Goal: Transaction & Acquisition: Purchase product/service

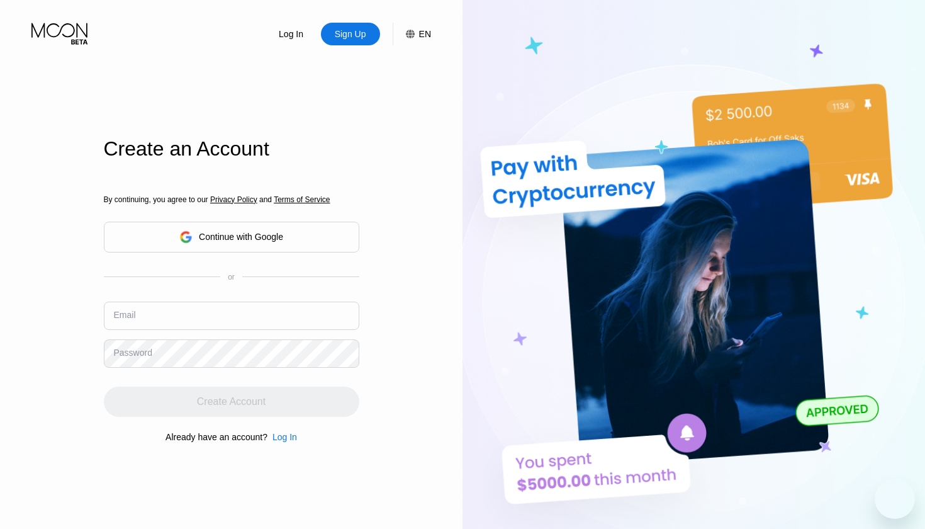
click at [269, 296] on div "By continuing, you agree to our Privacy Policy and Terms of Service Continue wi…" at bounding box center [232, 318] width 256 height 303
click at [269, 301] on div "By continuing, you agree to our Privacy Policy and Terms of Service Continue wi…" at bounding box center [232, 318] width 256 height 303
click at [269, 322] on input "text" at bounding box center [232, 315] width 256 height 28
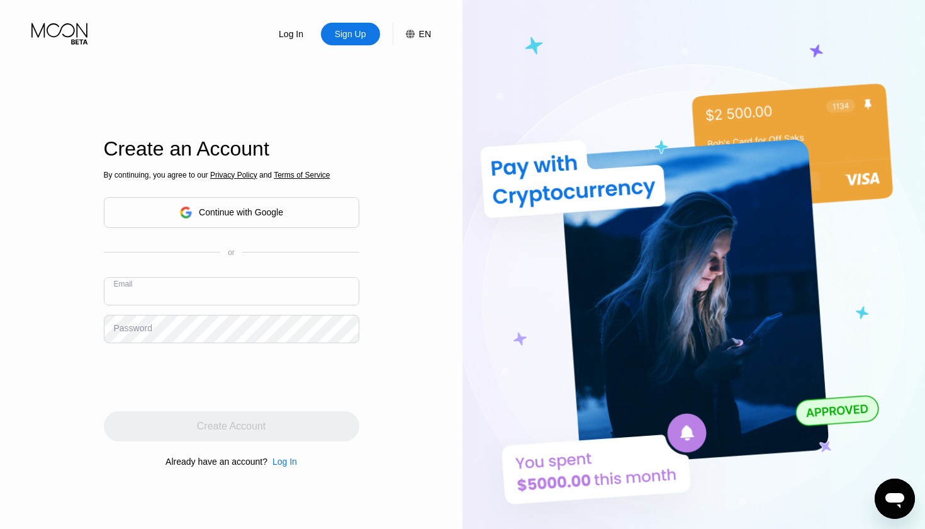
type input "[EMAIL_ADDRESS][DOMAIN_NAME]"
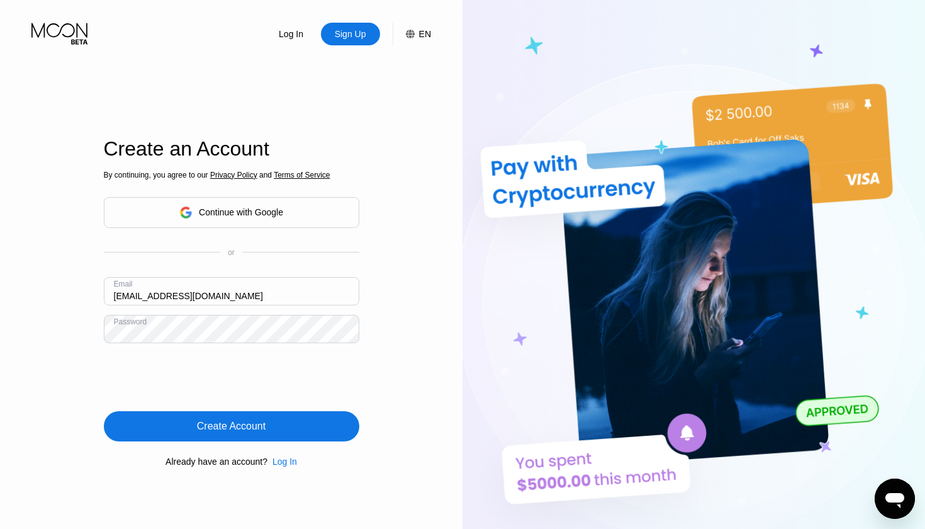
click at [171, 426] on div "Create Account" at bounding box center [232, 426] width 256 height 30
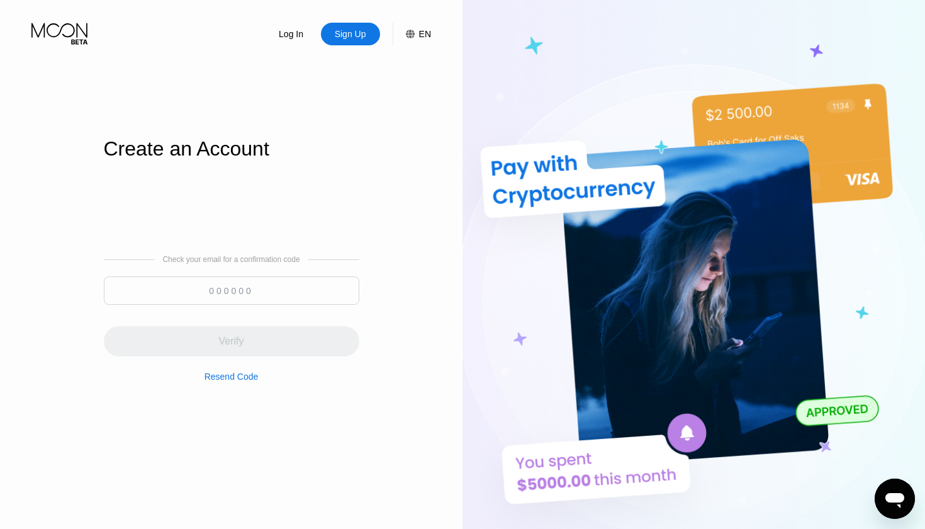
click at [293, 275] on div "Check your email for a confirmation code Verify Resend Code" at bounding box center [232, 318] width 256 height 127
click at [293, 284] on input at bounding box center [232, 290] width 256 height 28
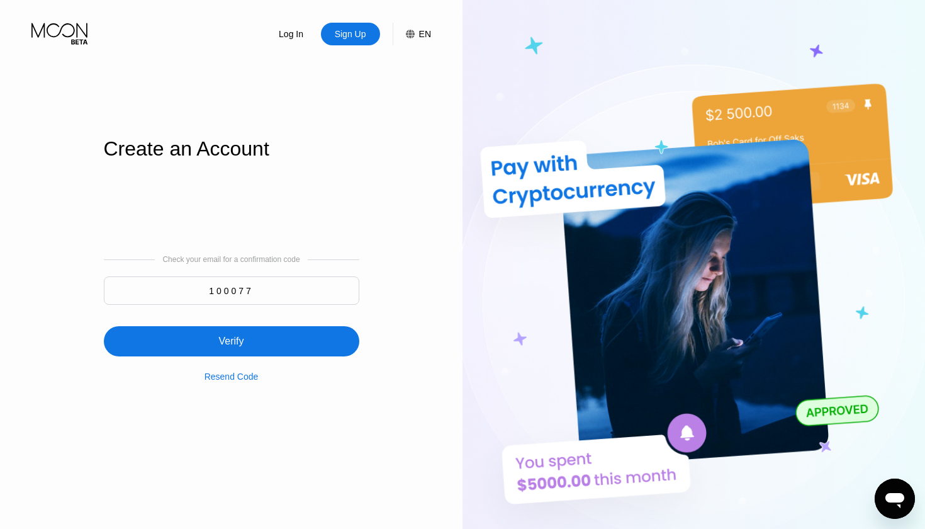
type input "100077"
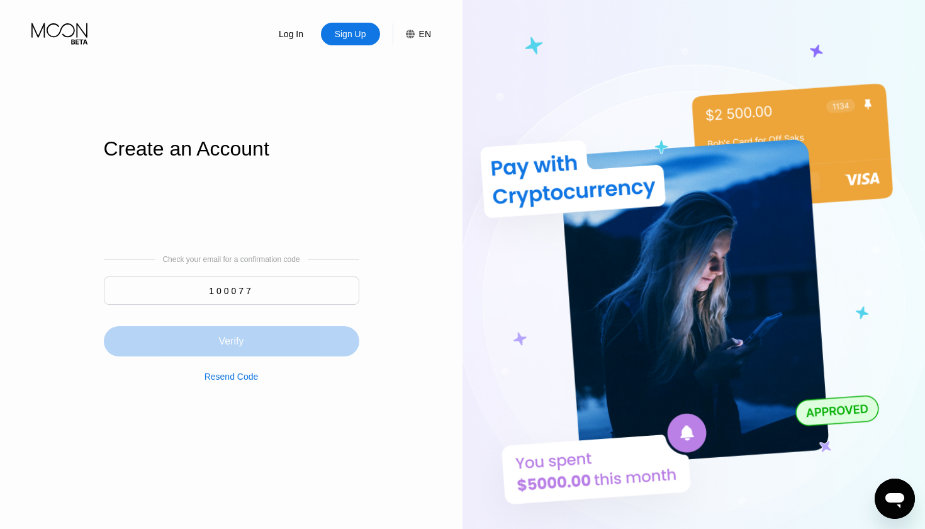
click at [177, 350] on div "Verify" at bounding box center [232, 341] width 256 height 30
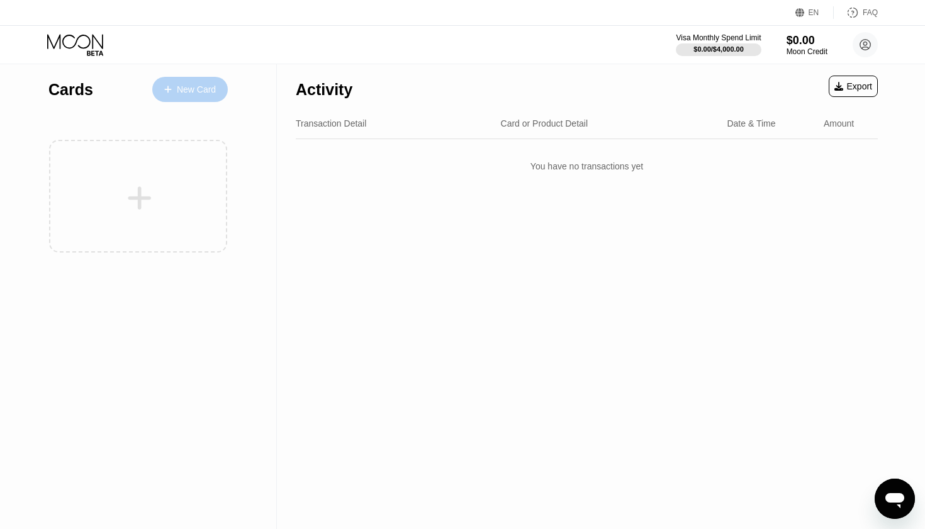
click at [210, 83] on div "New Card" at bounding box center [190, 89] width 76 height 25
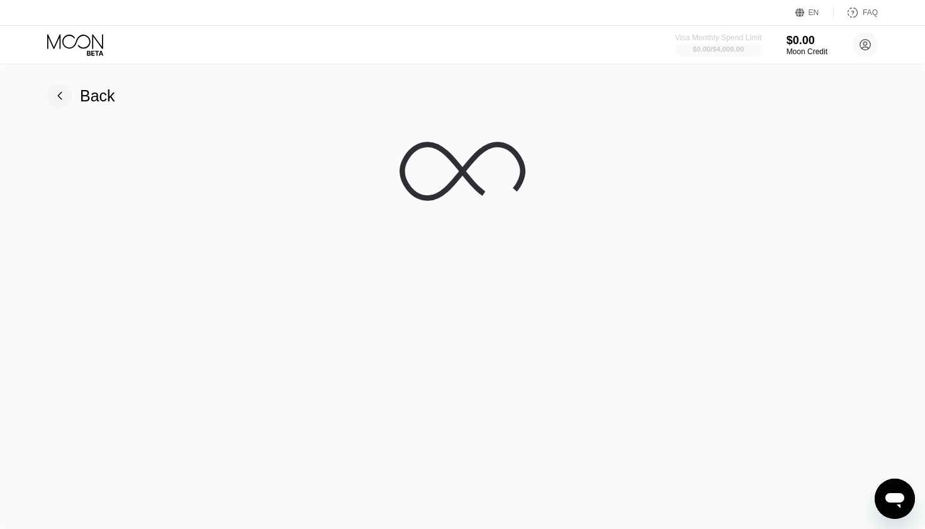
click at [682, 53] on div at bounding box center [718, 49] width 87 height 13
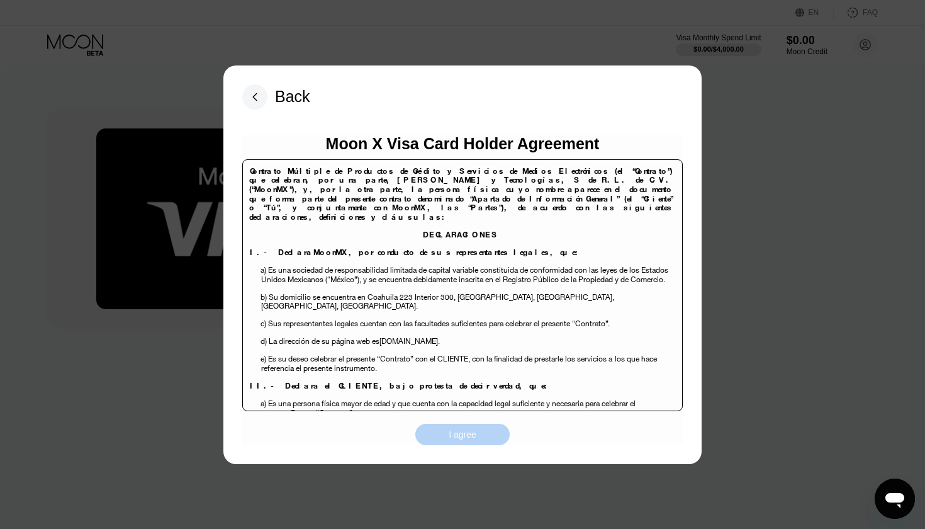
click at [485, 434] on div "I agree" at bounding box center [462, 434] width 94 height 21
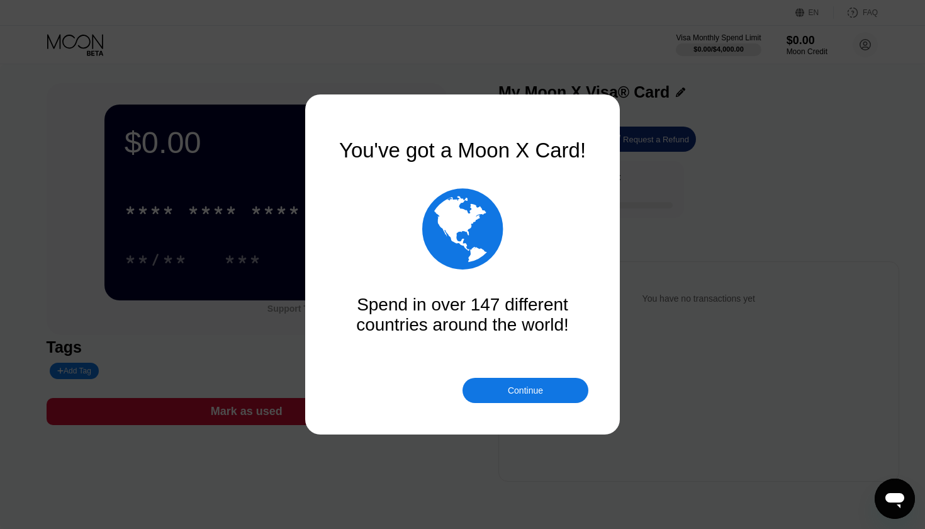
click at [534, 390] on div "Continue" at bounding box center [525, 390] width 35 height 10
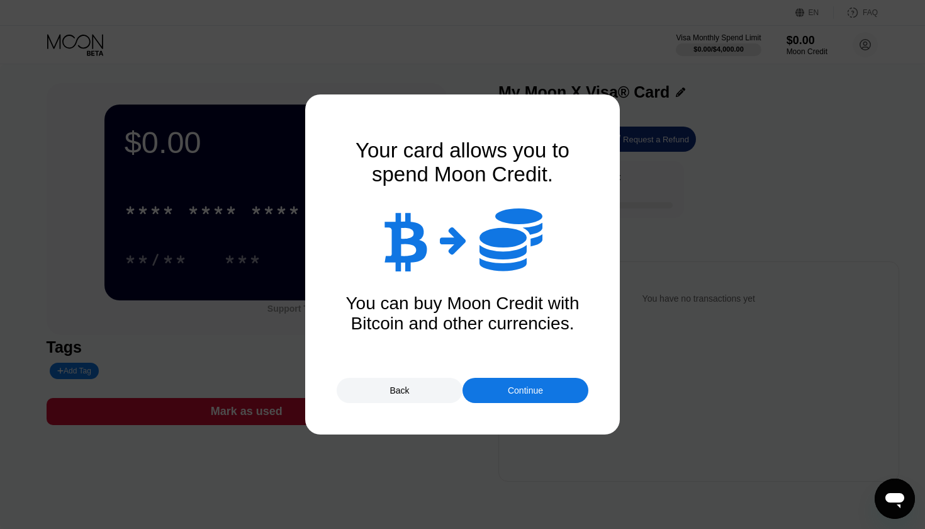
click at [509, 394] on div "Continue" at bounding box center [525, 390] width 35 height 10
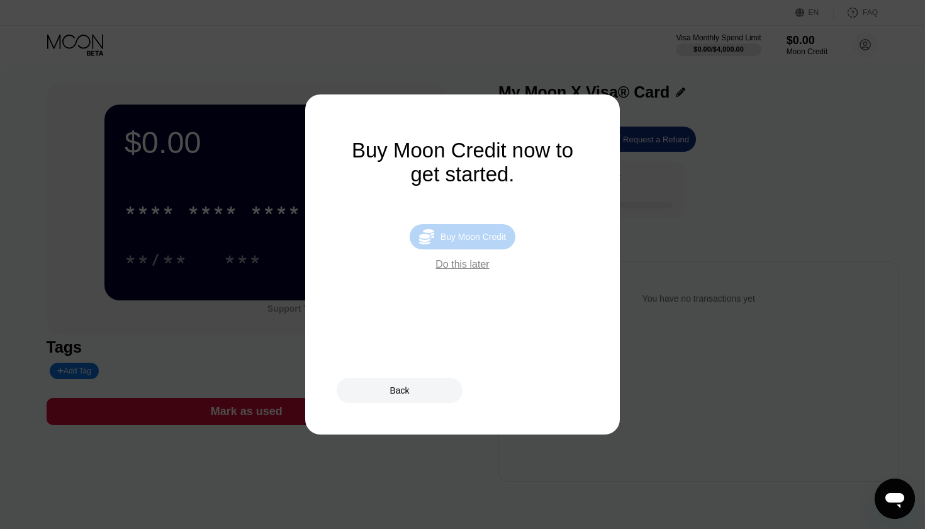
click at [463, 242] on div "Buy Moon Credit" at bounding box center [473, 237] width 65 height 10
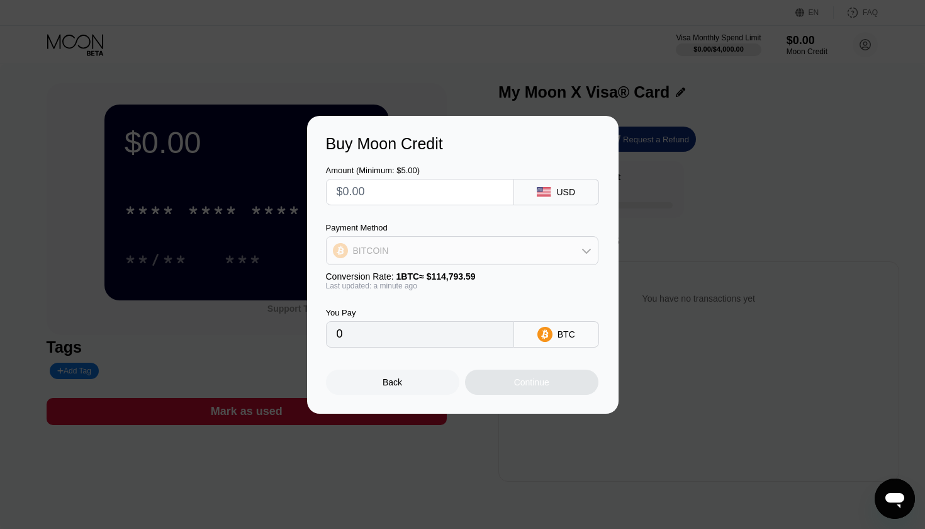
click at [462, 248] on div "BITCOIN" at bounding box center [462, 250] width 271 height 25
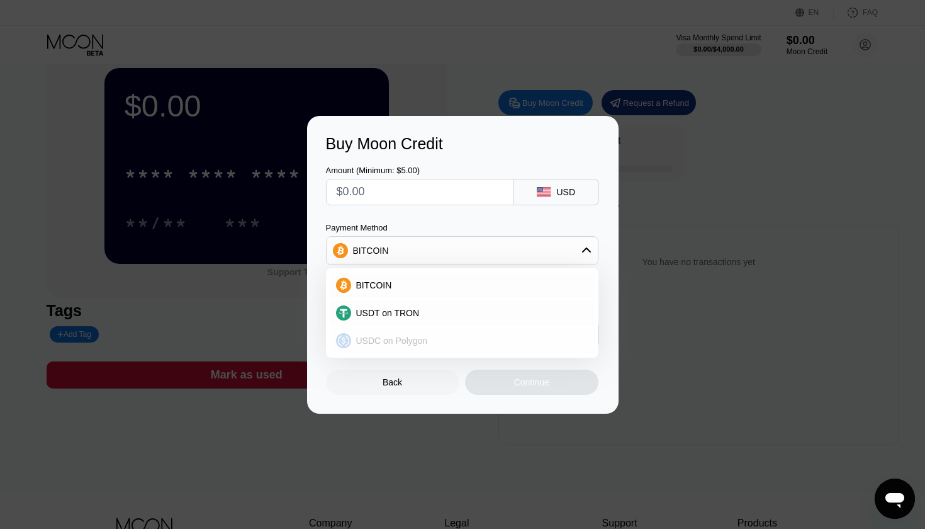
scroll to position [39, 0]
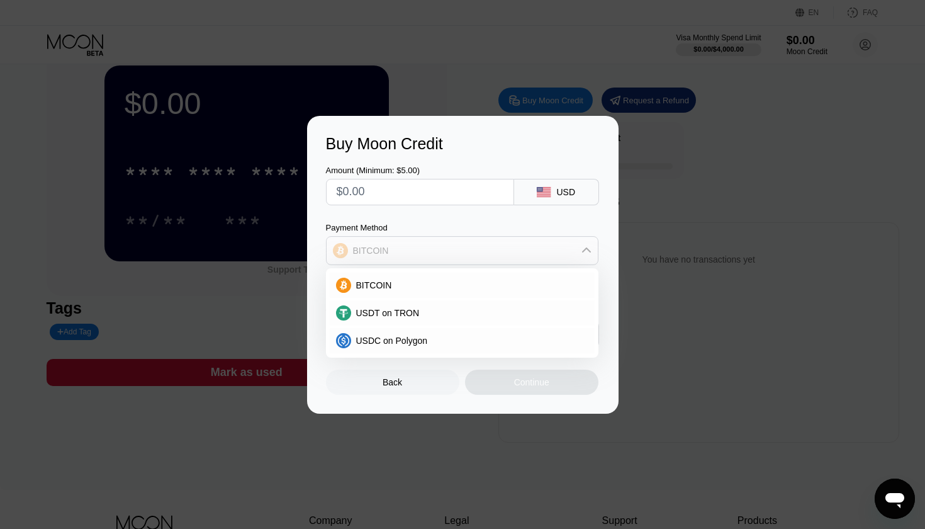
click at [451, 250] on div "BITCOIN" at bounding box center [462, 250] width 271 height 25
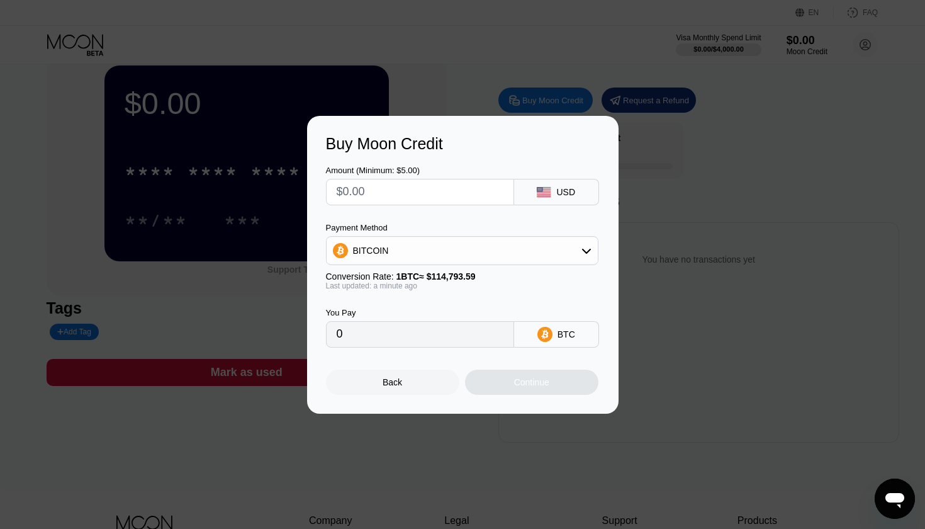
click at [429, 345] on input "0" at bounding box center [420, 334] width 167 height 25
click at [431, 331] on input "0" at bounding box center [420, 334] width 167 height 25
click at [440, 243] on div "BITCOIN" at bounding box center [462, 250] width 271 height 25
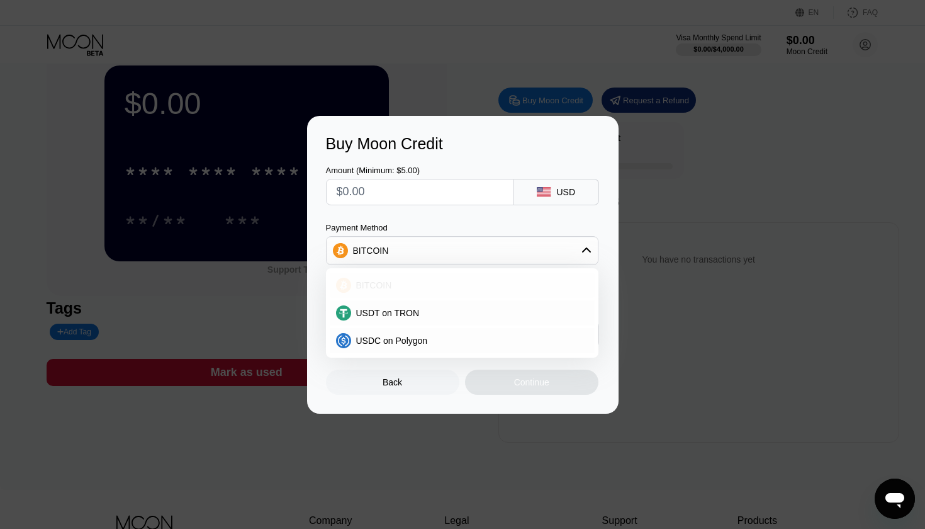
click at [442, 276] on div "BITCOIN" at bounding box center [462, 285] width 265 height 25
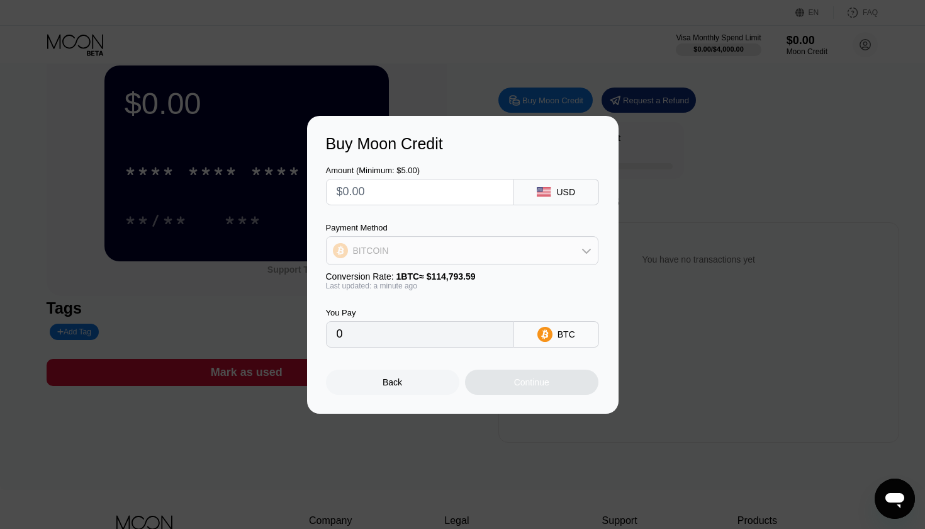
click at [458, 253] on div "BITCOIN" at bounding box center [462, 250] width 271 height 25
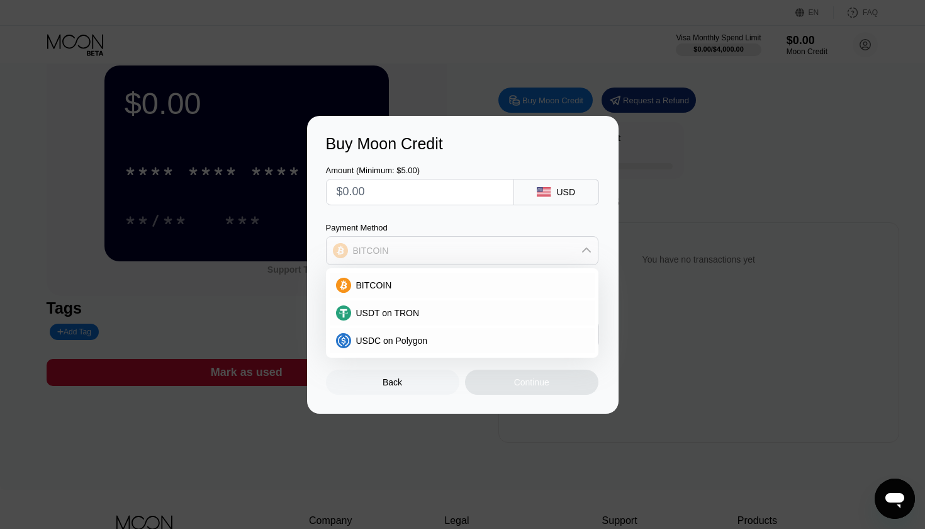
click at [457, 257] on div "BITCOIN" at bounding box center [462, 250] width 271 height 25
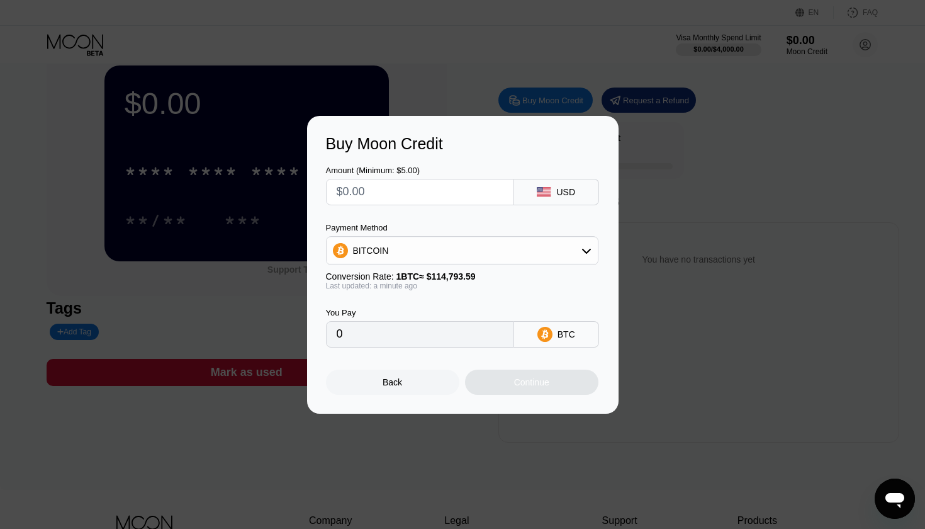
click at [458, 257] on div "BITCOIN" at bounding box center [462, 250] width 271 height 25
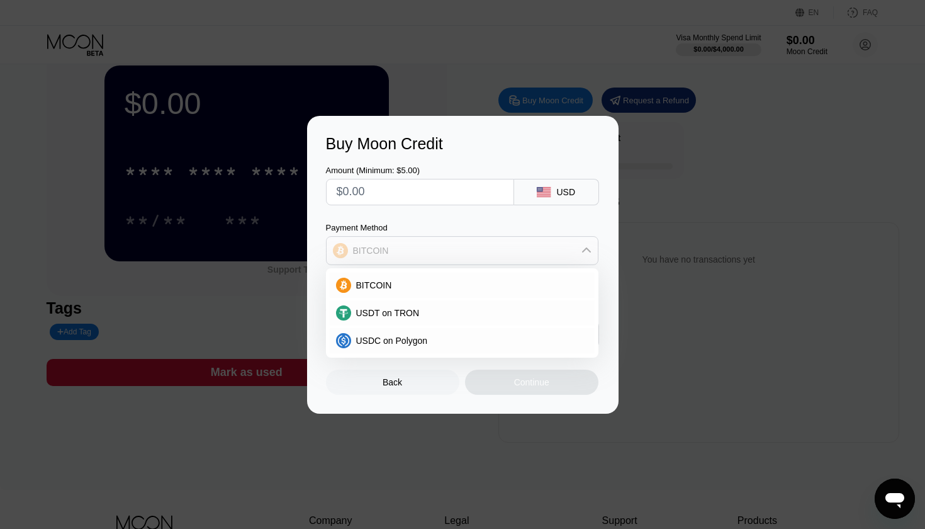
click at [458, 256] on div "BITCOIN" at bounding box center [462, 250] width 271 height 25
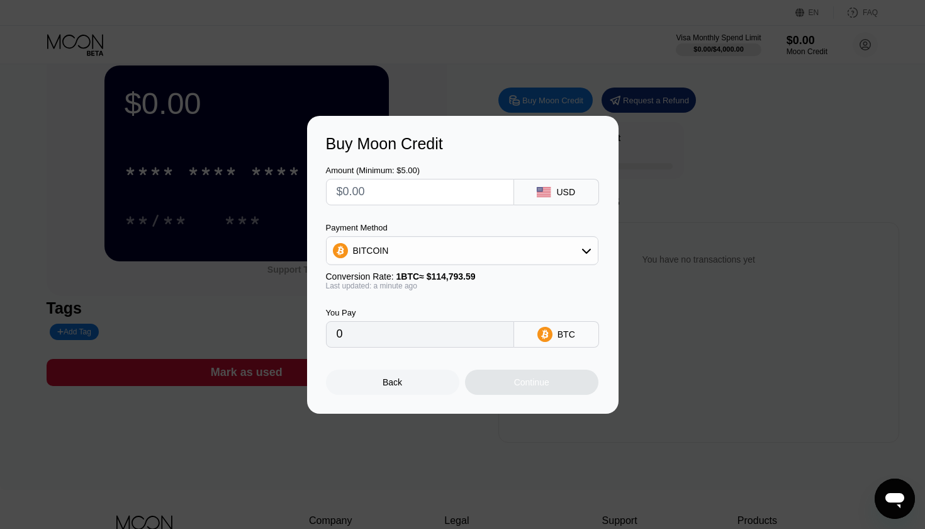
click at [458, 256] on div "BITCOIN" at bounding box center [462, 250] width 271 height 25
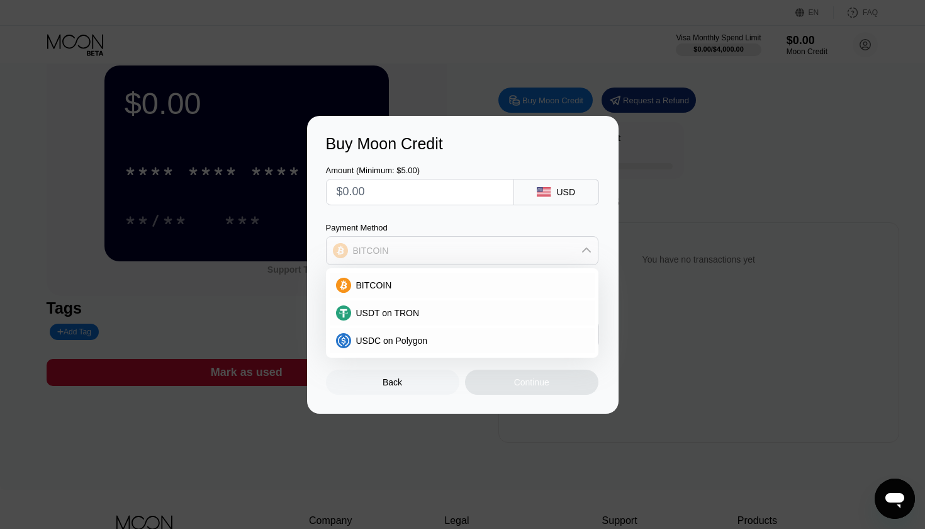
click at [458, 256] on div "BITCOIN" at bounding box center [462, 250] width 271 height 25
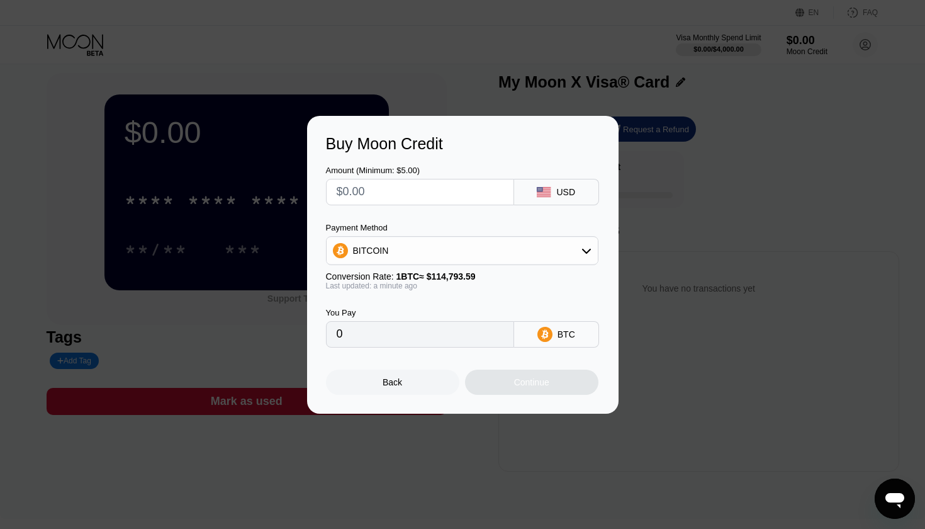
scroll to position [7, 0]
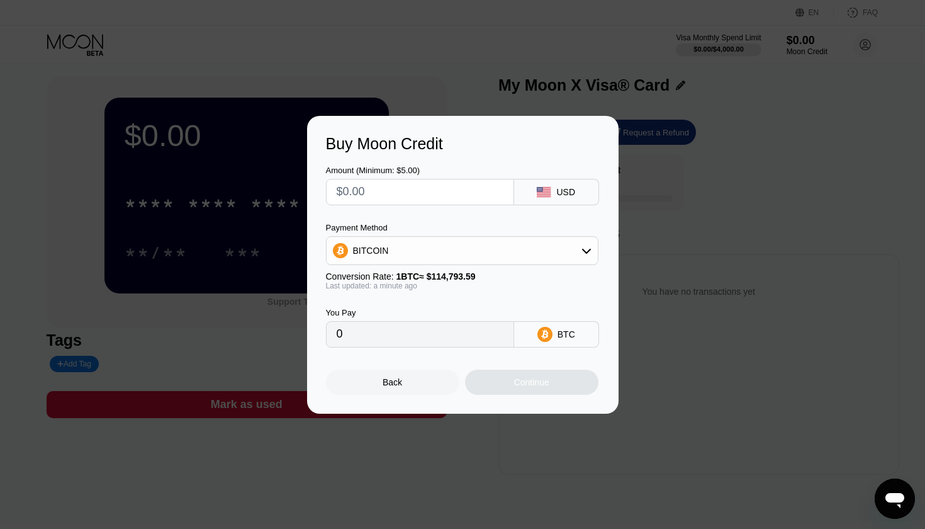
click at [459, 324] on input "0" at bounding box center [420, 334] width 167 height 25
click at [459, 337] on input "0" at bounding box center [420, 334] width 167 height 25
click at [459, 251] on div "BITCOIN" at bounding box center [462, 250] width 271 height 25
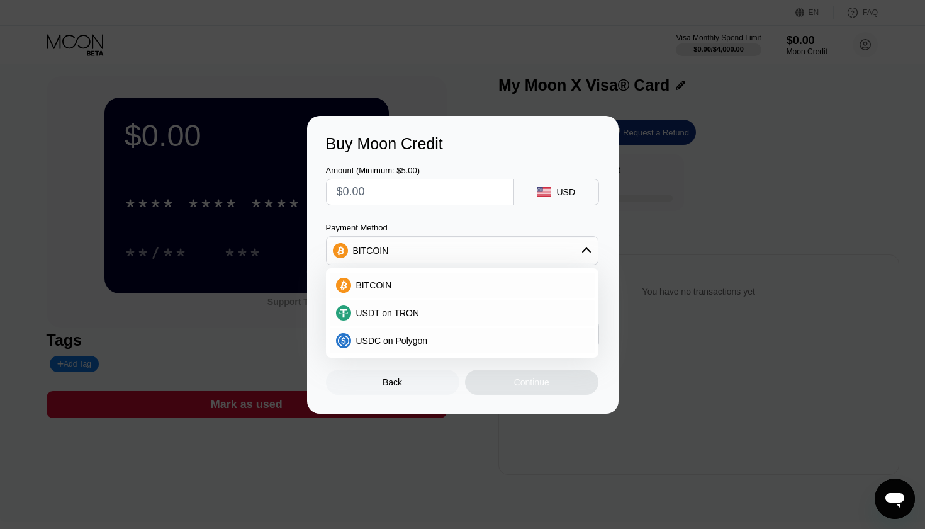
click at [658, 256] on div "Buy Moon Credit Amount (Minimum: $5.00) USD Payment Method BITCOIN BITCOIN USDT…" at bounding box center [462, 265] width 925 height 298
click at [373, 453] on div at bounding box center [462, 264] width 925 height 529
click at [393, 377] on div "Back" at bounding box center [392, 381] width 133 height 25
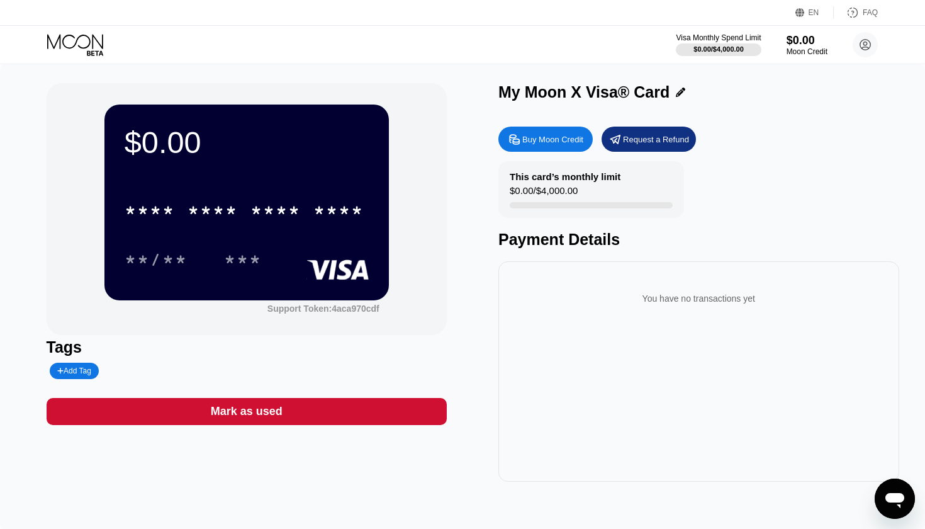
scroll to position [0, 0]
click at [347, 239] on div "* * * * * * * * * * * * **** **/** ***" at bounding box center [247, 222] width 244 height 74
click at [677, 52] on div at bounding box center [718, 49] width 87 height 13
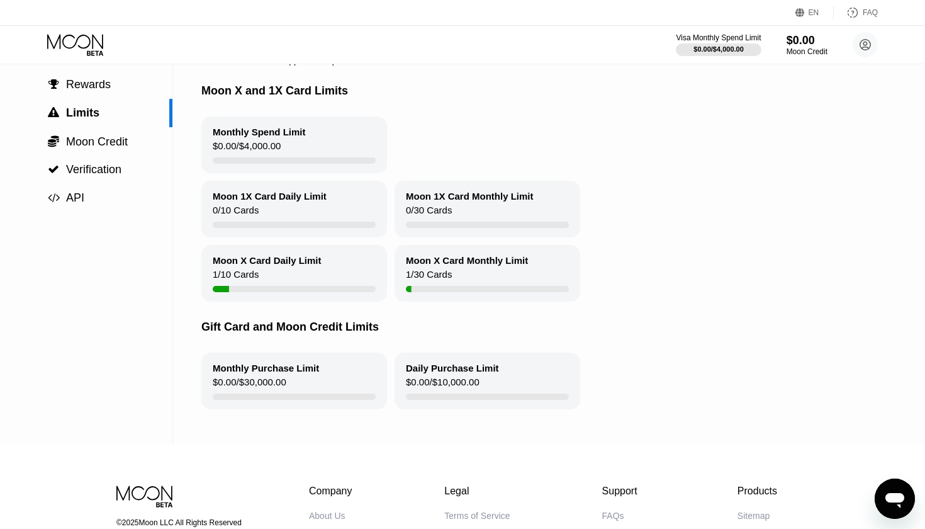
scroll to position [123, 0]
